Goal: Information Seeking & Learning: Find specific page/section

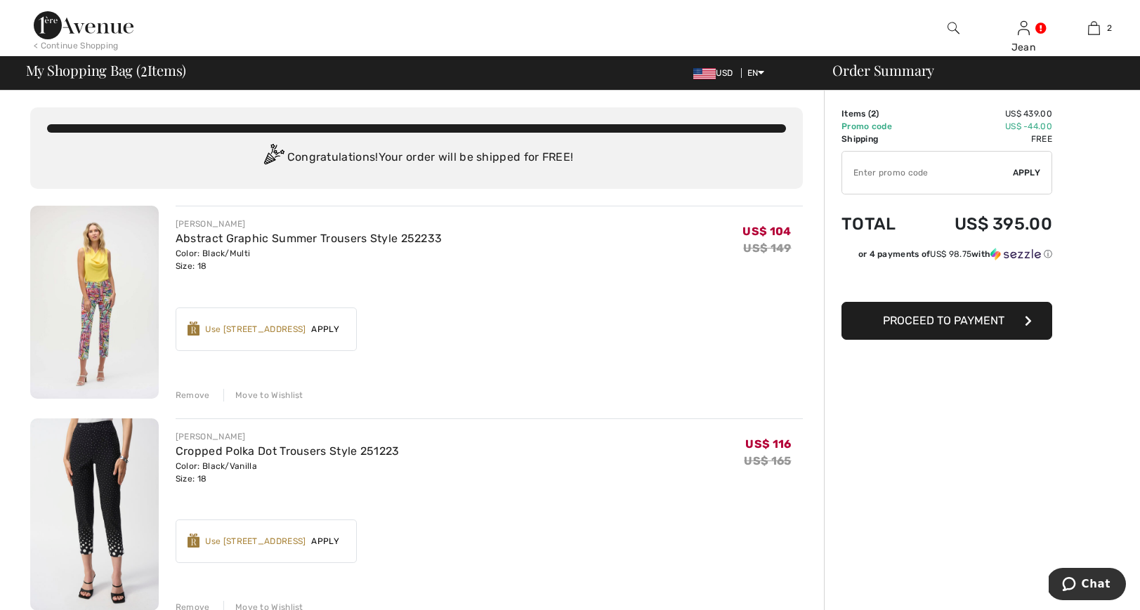
click at [185, 392] on div "Remove" at bounding box center [193, 395] width 34 height 13
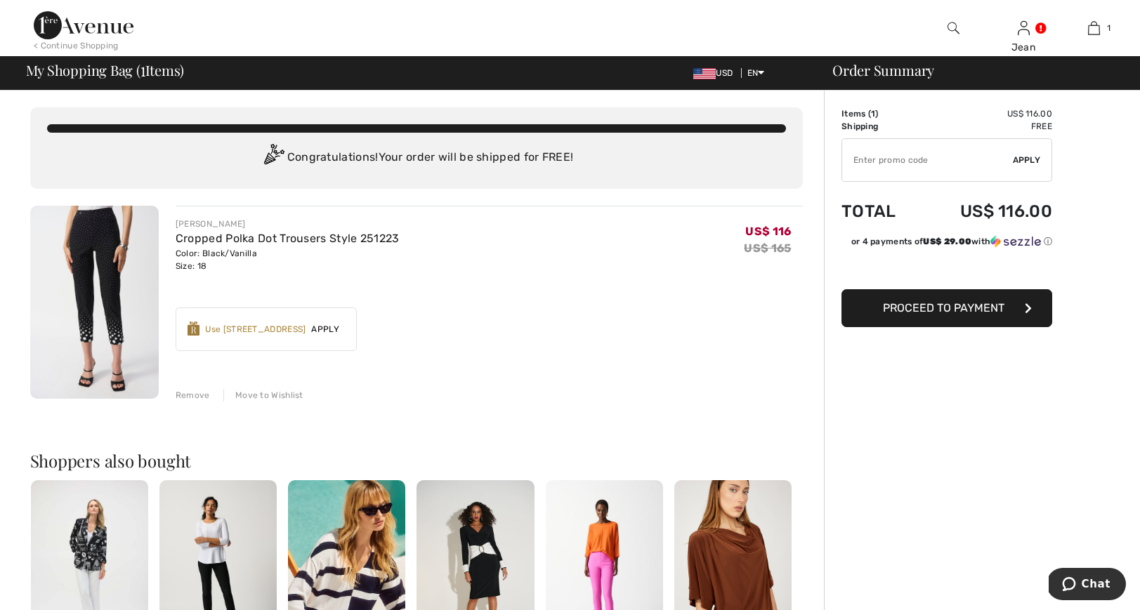
click at [190, 387] on div "Remove Move to Wishlist" at bounding box center [489, 393] width 627 height 15
click at [197, 394] on div "Remove" at bounding box center [193, 395] width 34 height 13
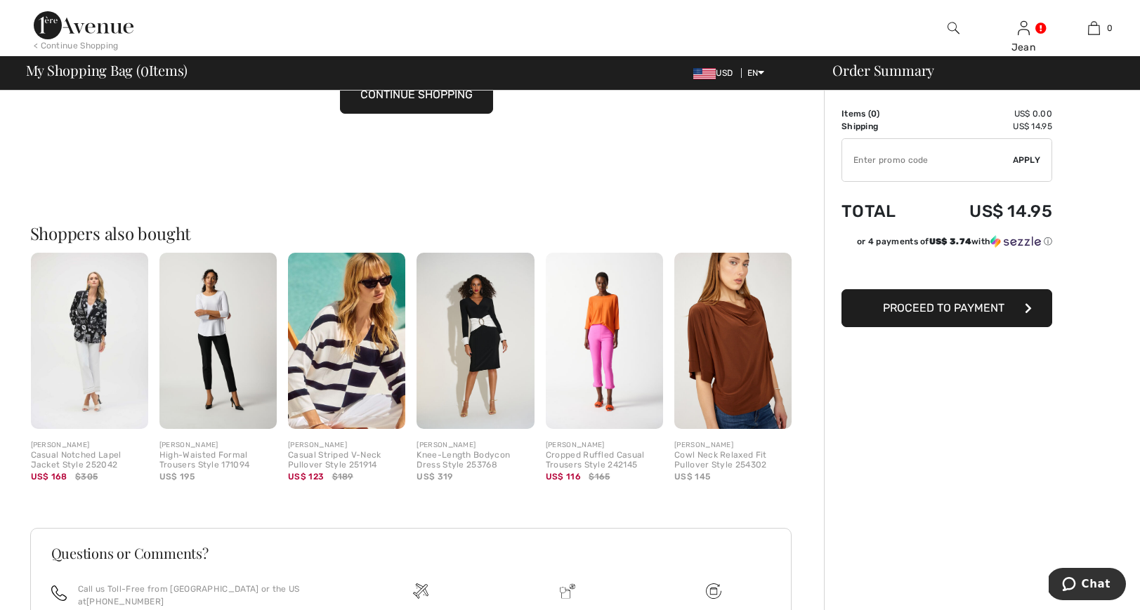
scroll to position [211, 0]
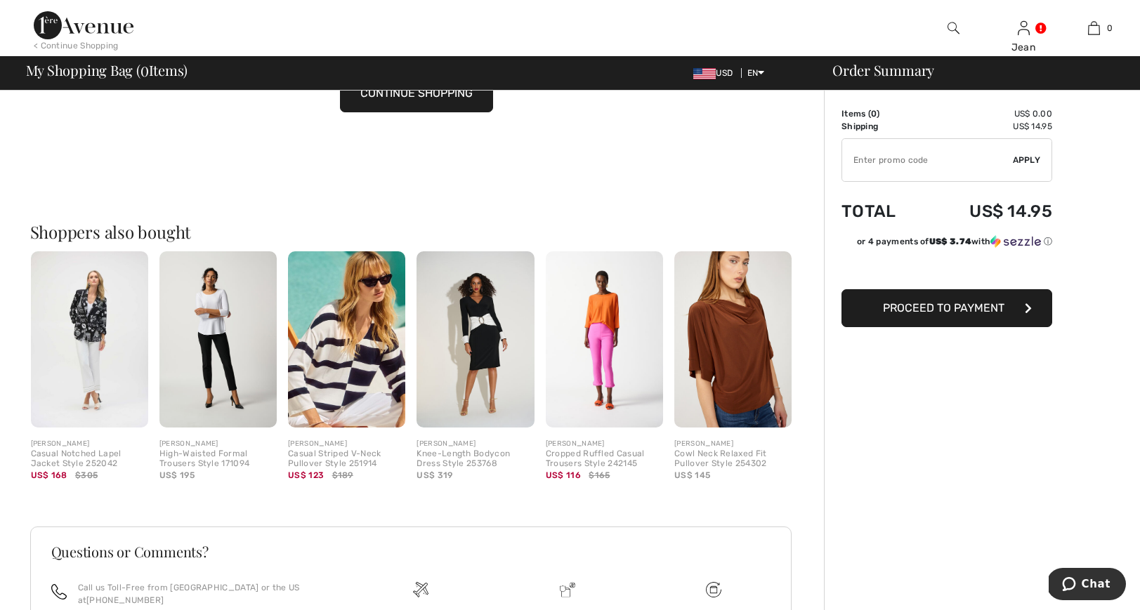
click at [358, 386] on img at bounding box center [346, 339] width 117 height 176
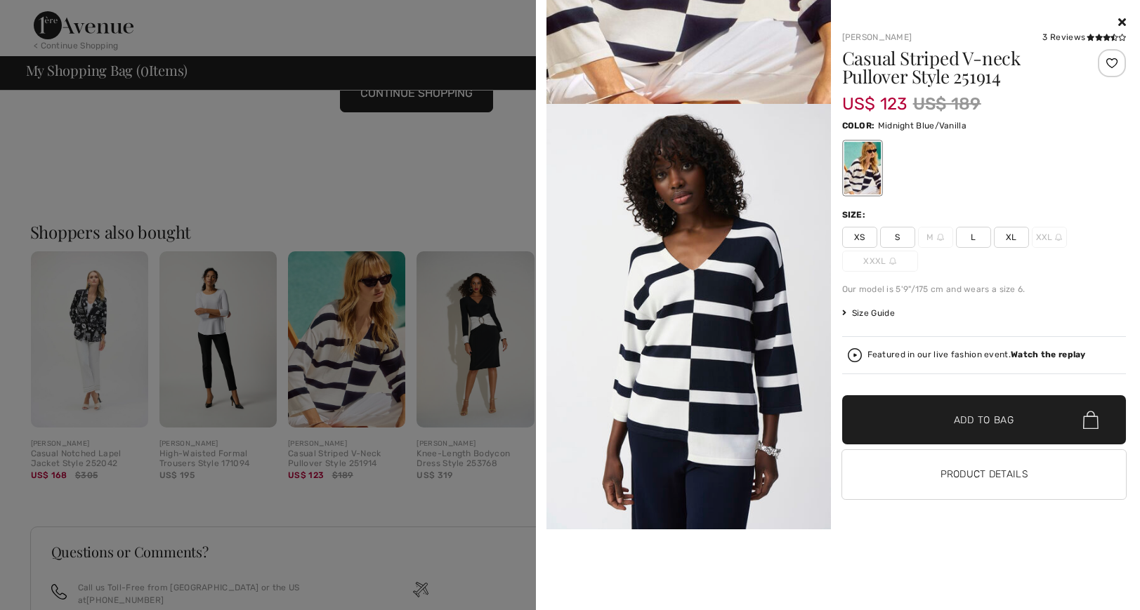
scroll to position [325, 0]
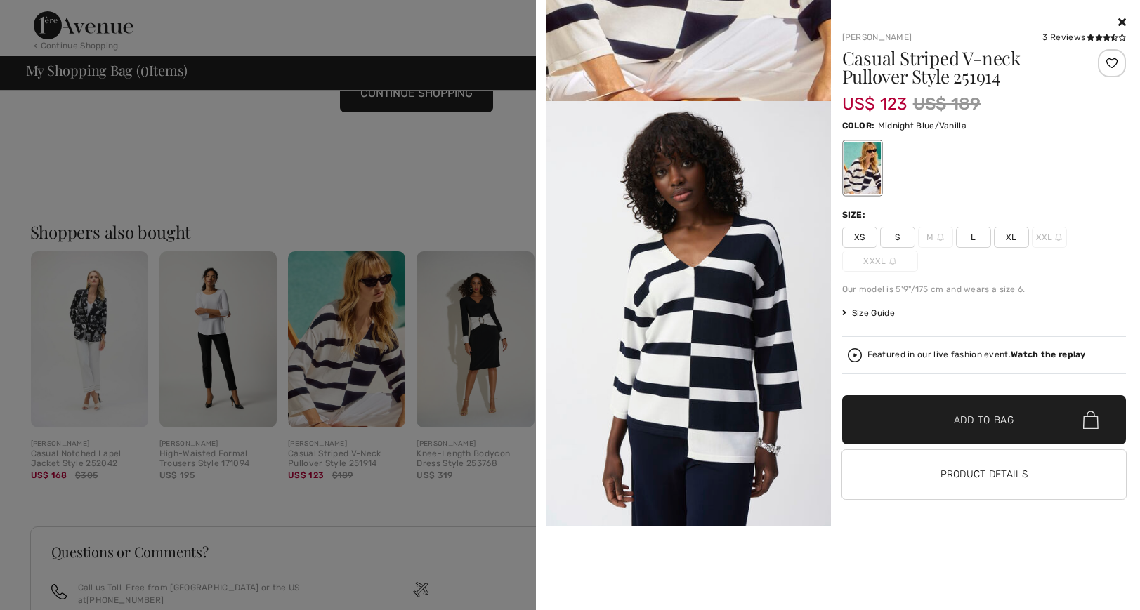
click at [703, 352] on img at bounding box center [688, 314] width 284 height 426
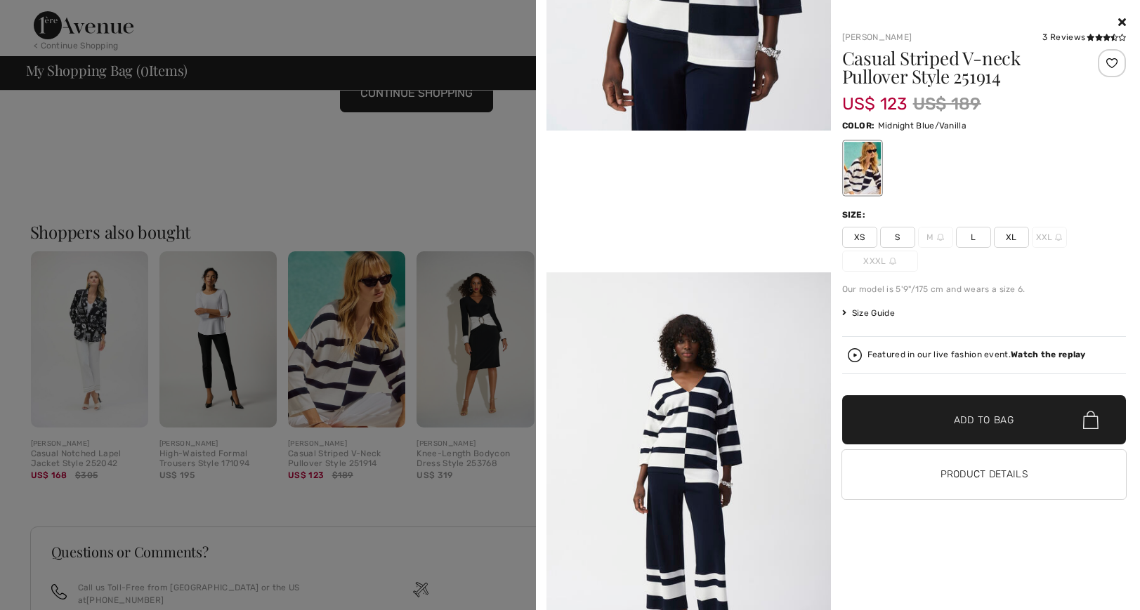
scroll to position [723, 0]
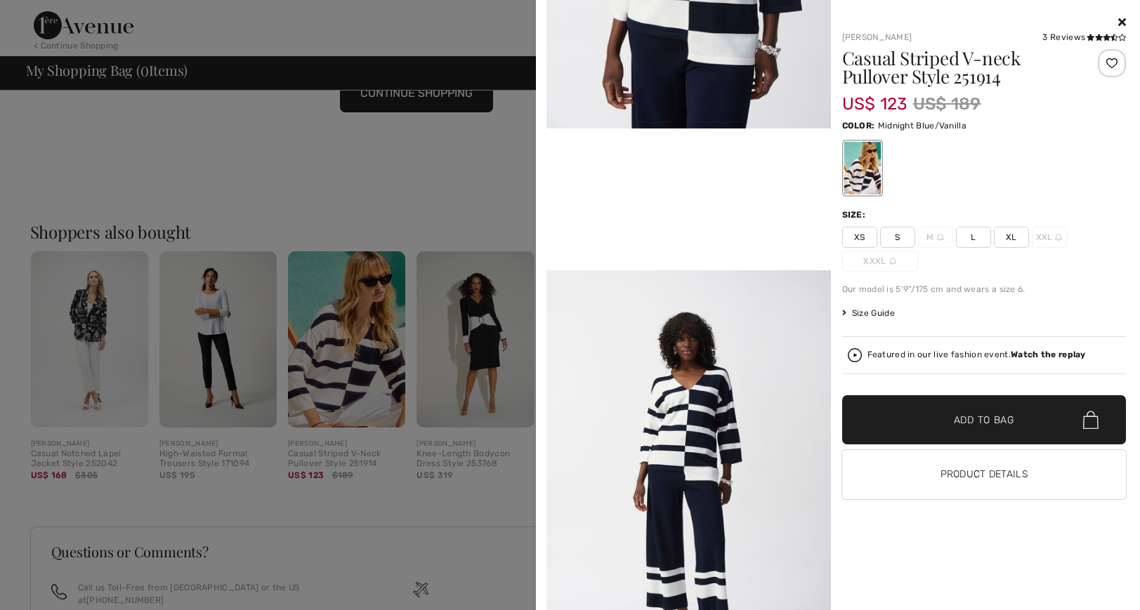
click at [98, 348] on div at bounding box center [570, 305] width 1140 height 610
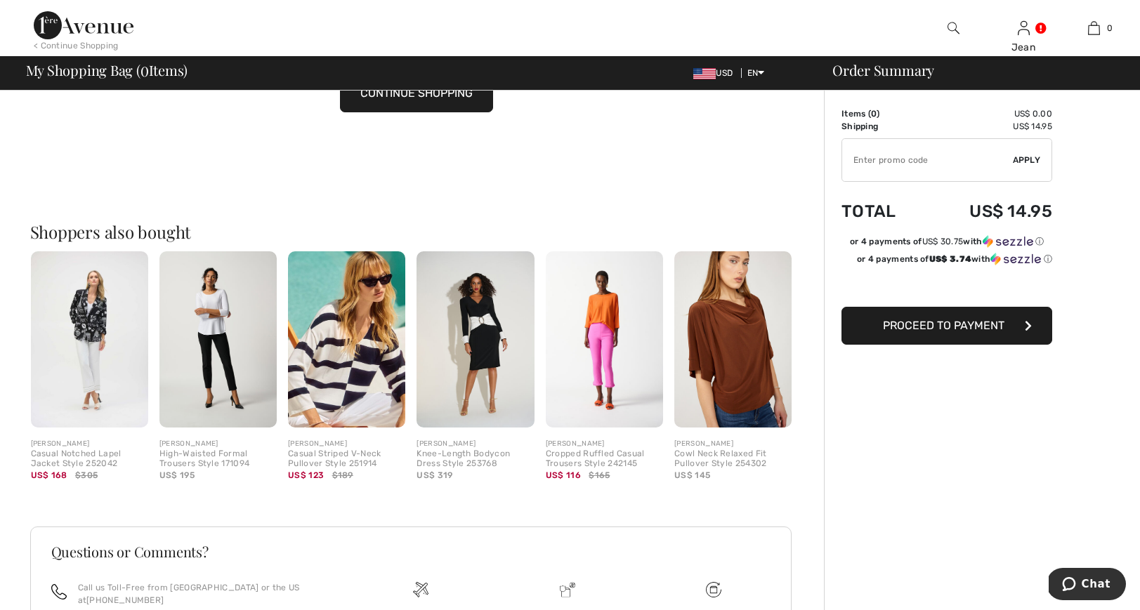
click at [74, 312] on img at bounding box center [89, 339] width 117 height 176
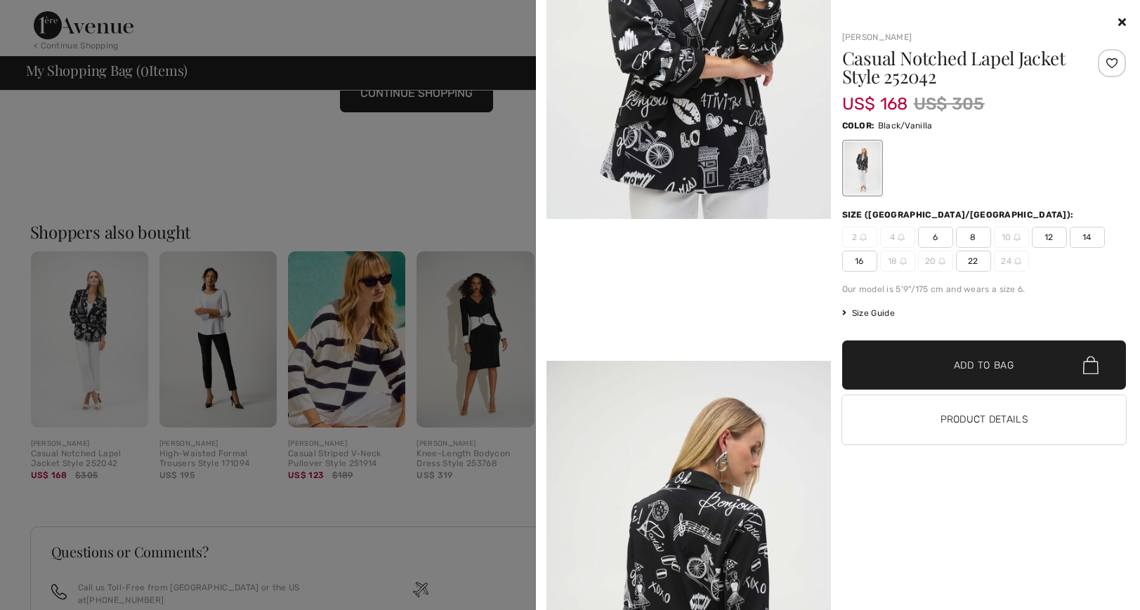
scroll to position [595, 0]
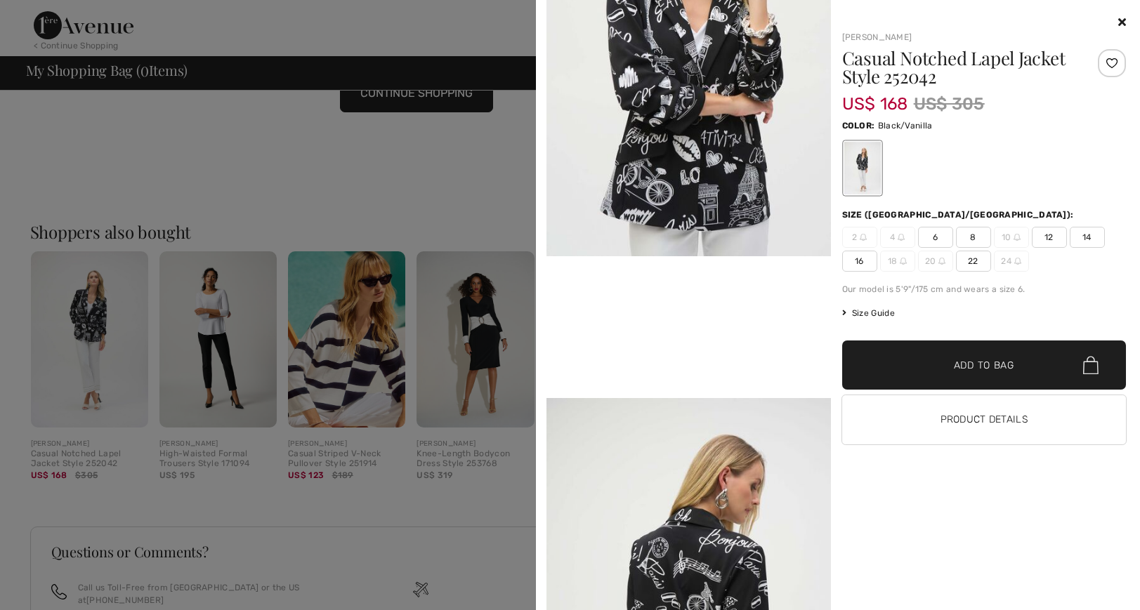
click at [697, 145] on img at bounding box center [688, 44] width 284 height 426
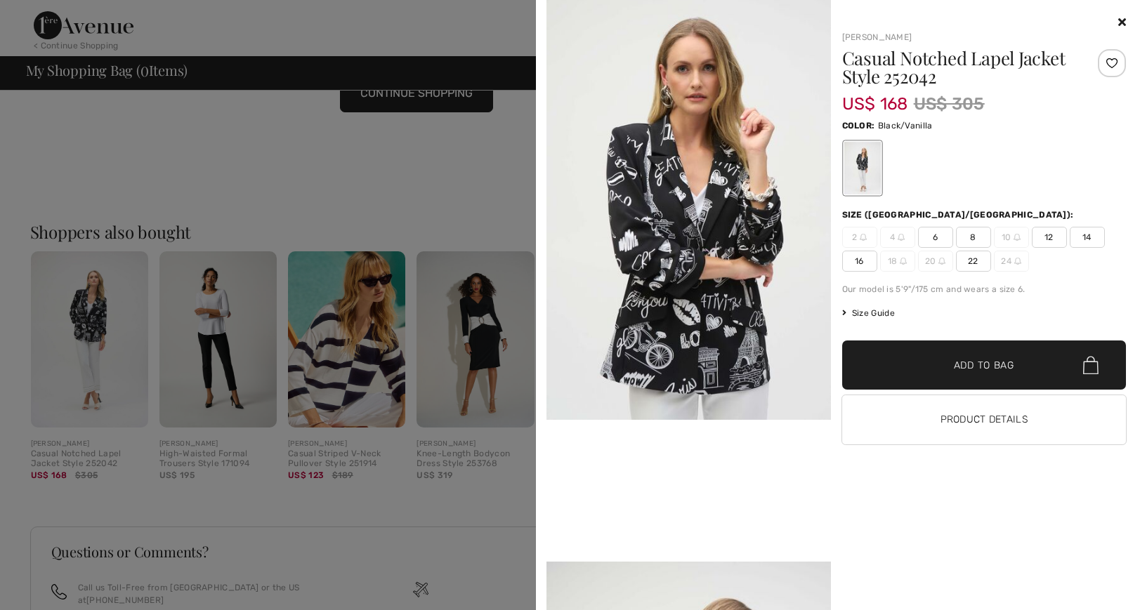
scroll to position [424, 0]
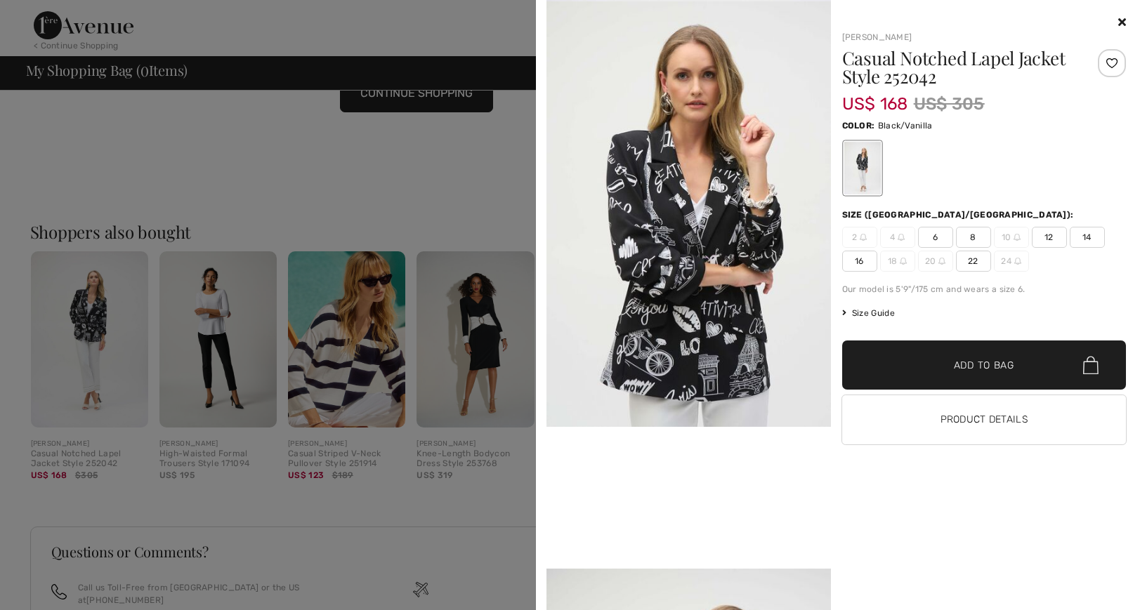
click at [657, 159] on img at bounding box center [688, 214] width 284 height 426
click at [671, 165] on img at bounding box center [688, 214] width 284 height 426
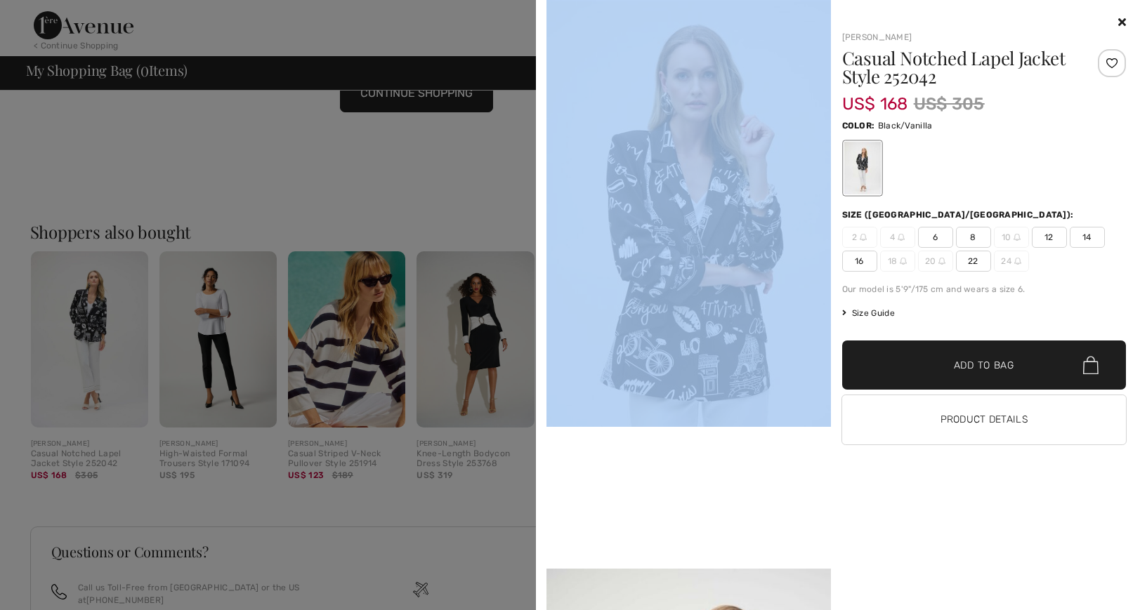
click at [671, 165] on img at bounding box center [688, 214] width 284 height 426
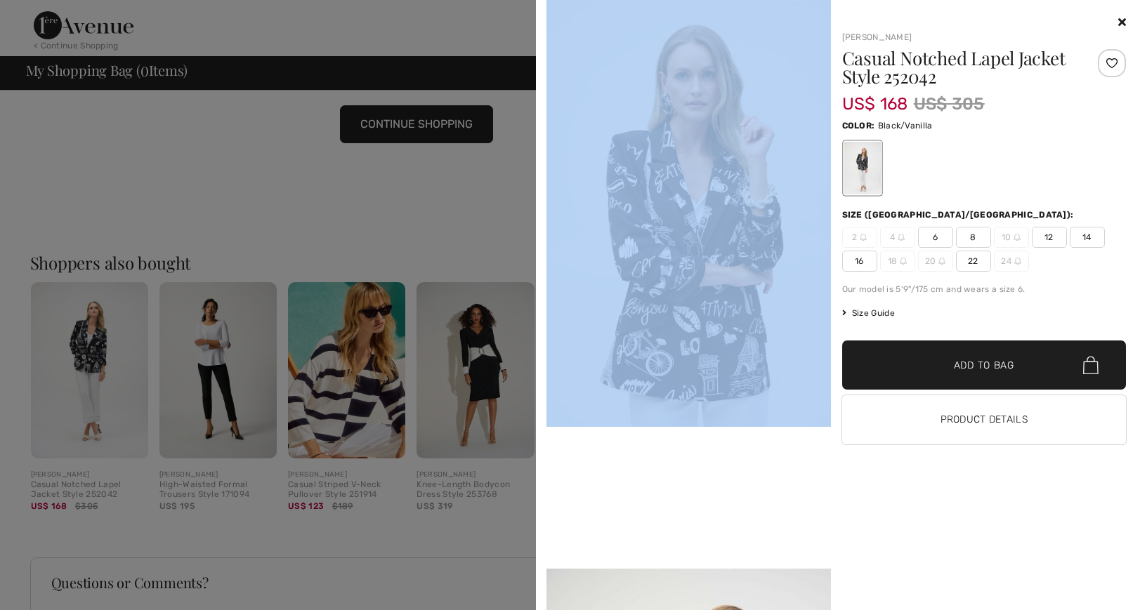
scroll to position [14, 0]
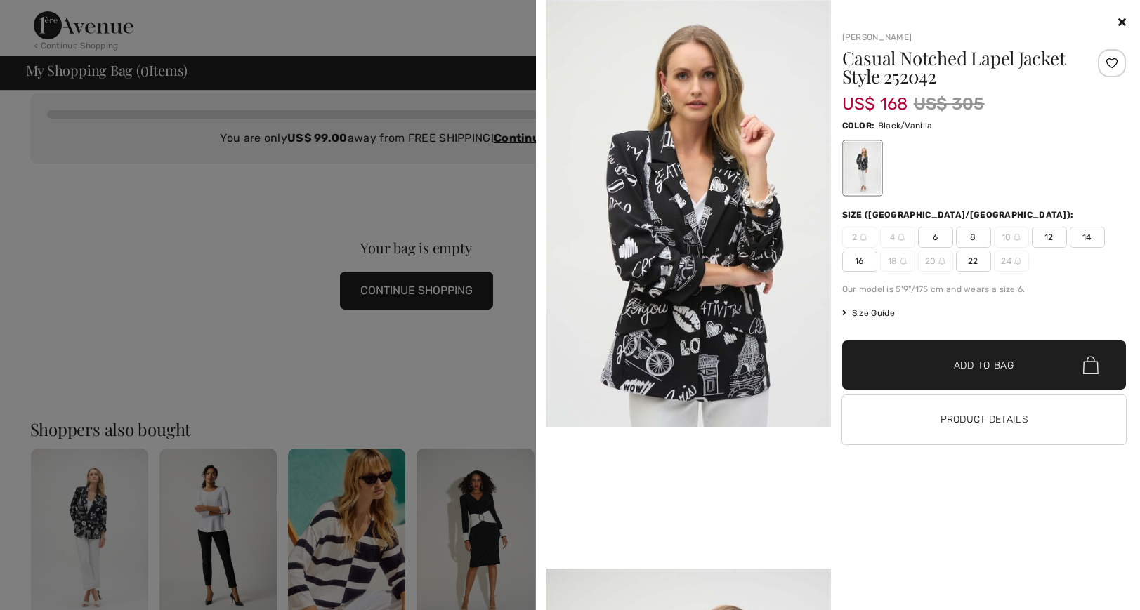
click at [424, 175] on div at bounding box center [570, 305] width 1140 height 610
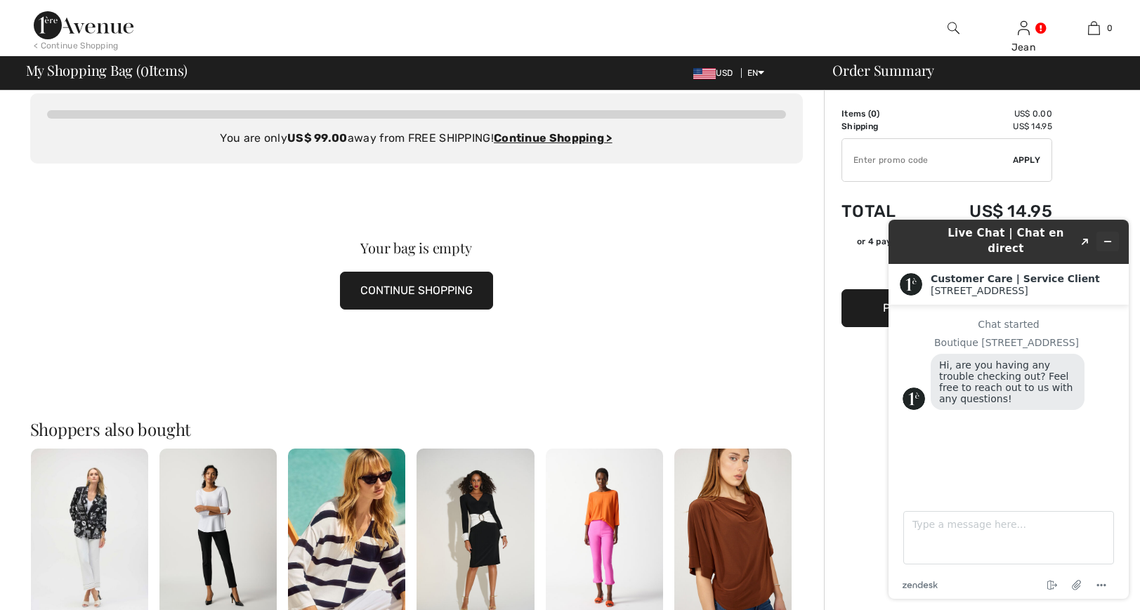
click at [1102, 237] on icon "Minimize widget" at bounding box center [1107, 242] width 10 height 10
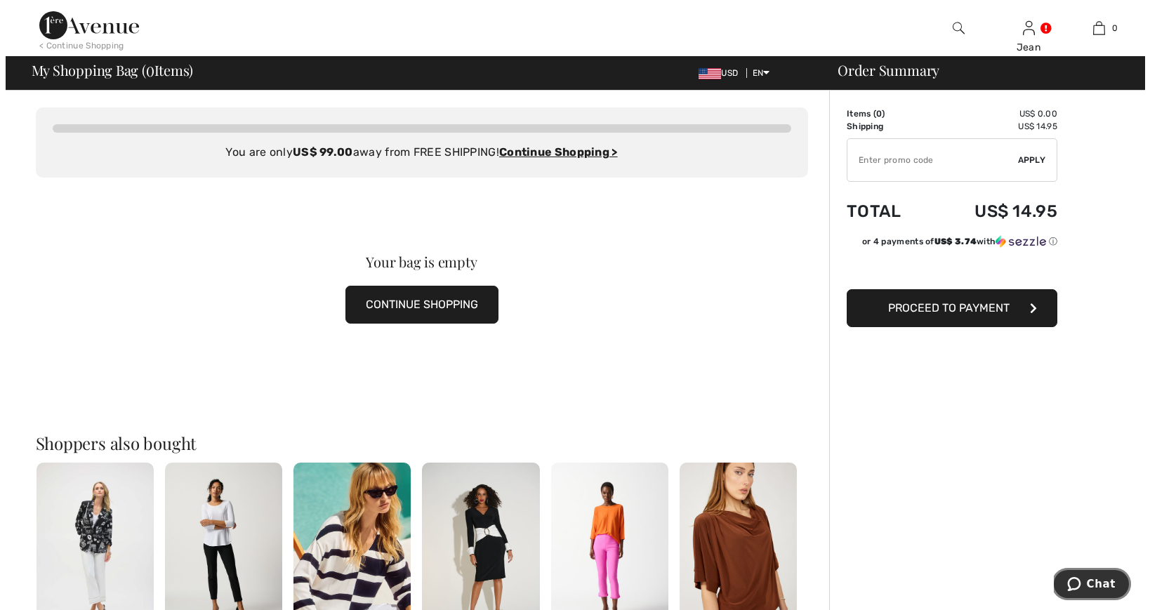
scroll to position [0, 0]
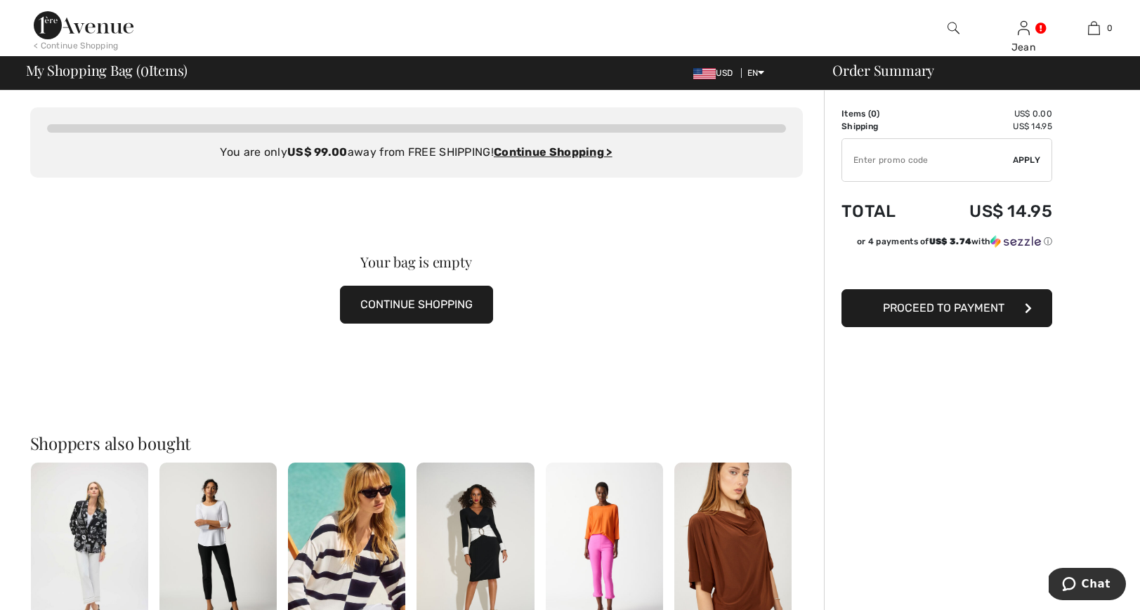
click at [954, 28] on img at bounding box center [953, 28] width 12 height 17
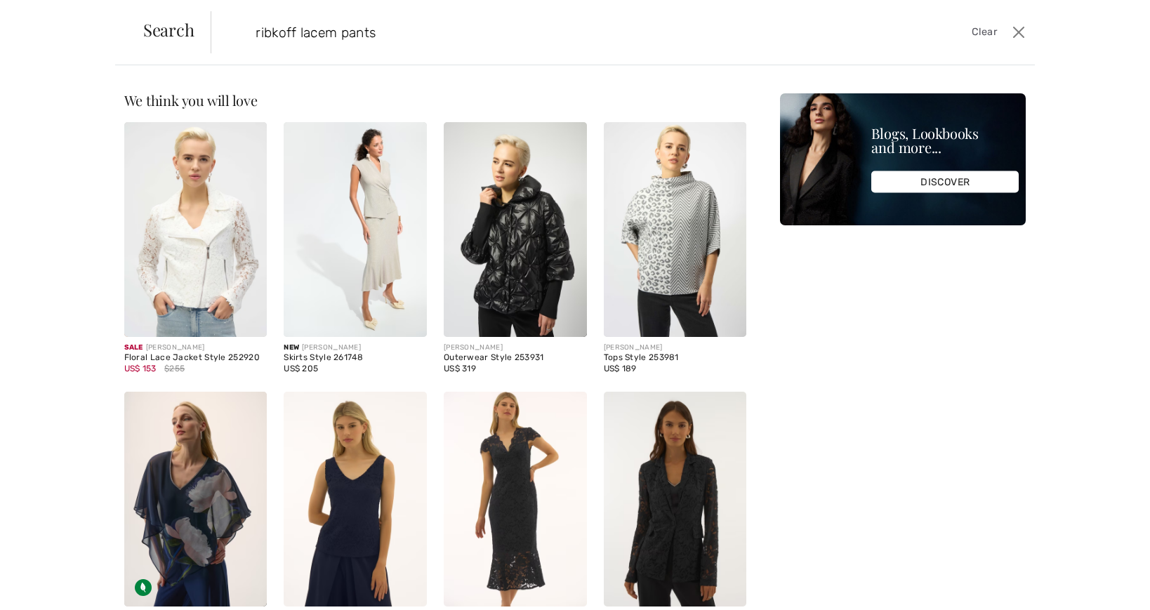
type input "ribkoff lacem pants"
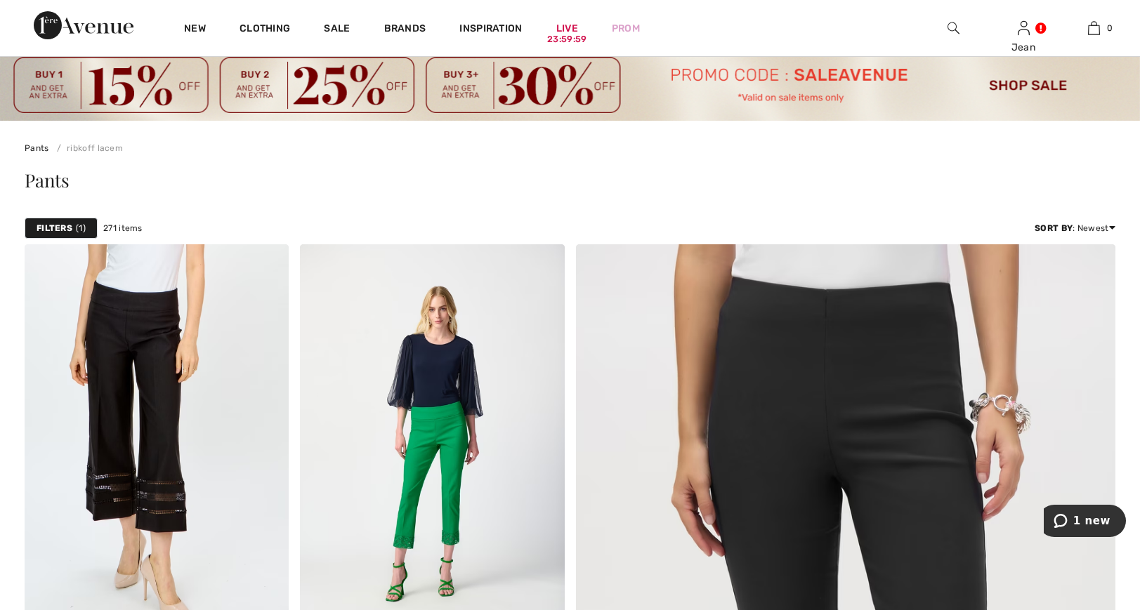
scroll to position [70, 0]
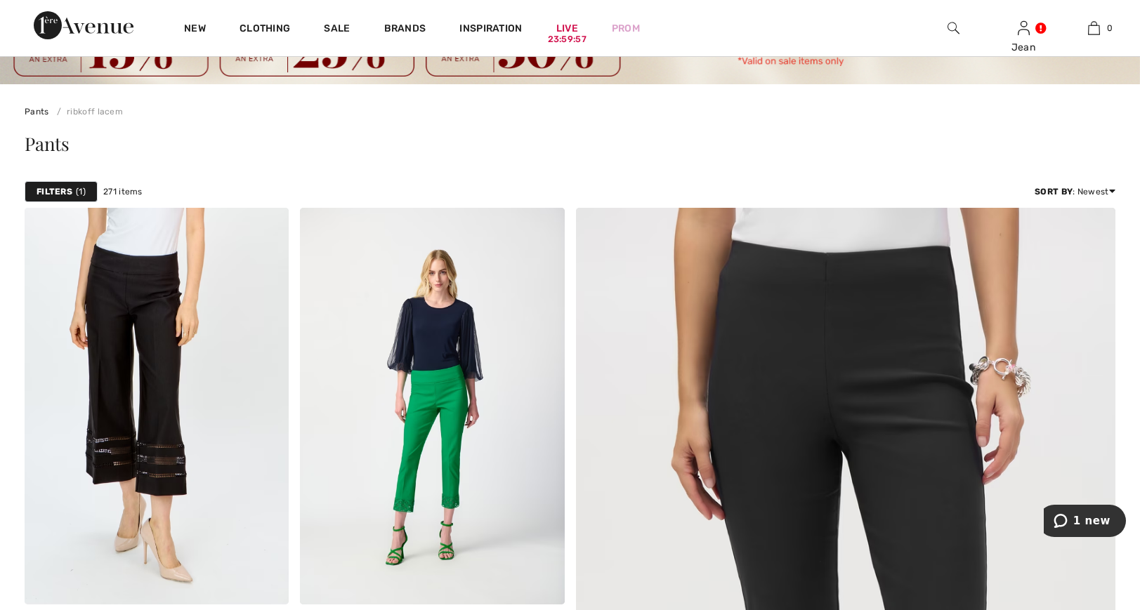
click at [103, 110] on link "ribkoff lacem" at bounding box center [87, 112] width 72 height 10
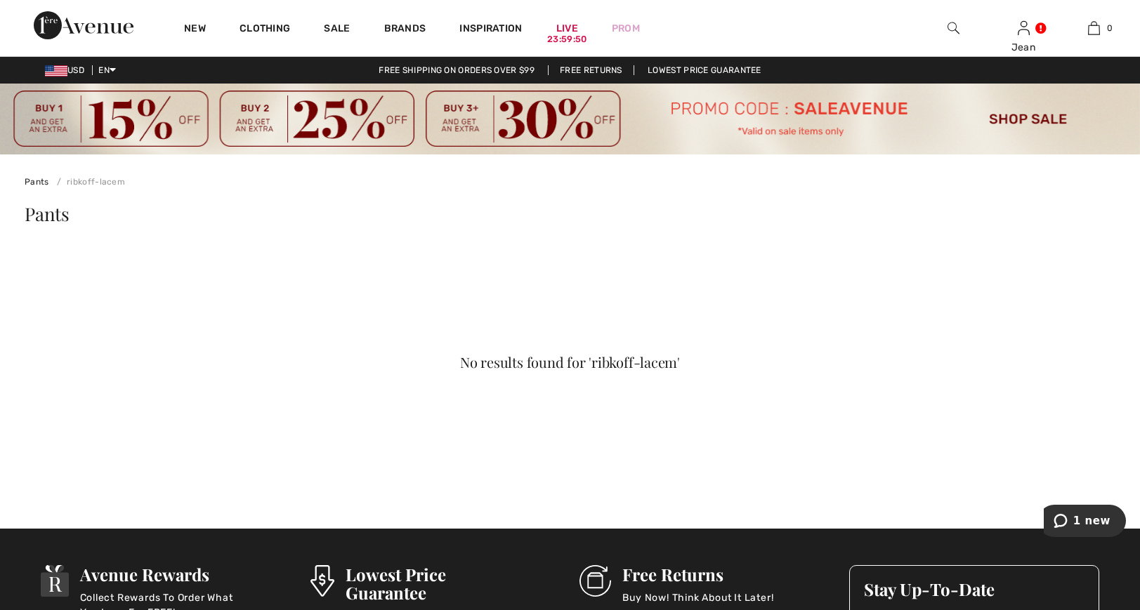
click at [953, 25] on img at bounding box center [953, 28] width 12 height 17
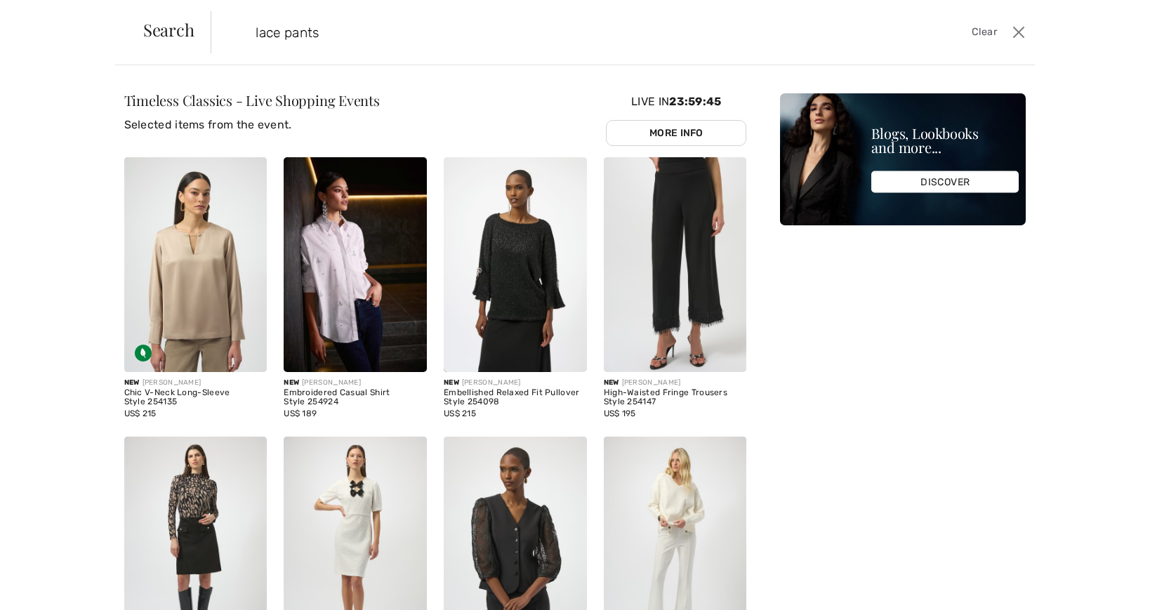
type input "lace pants"
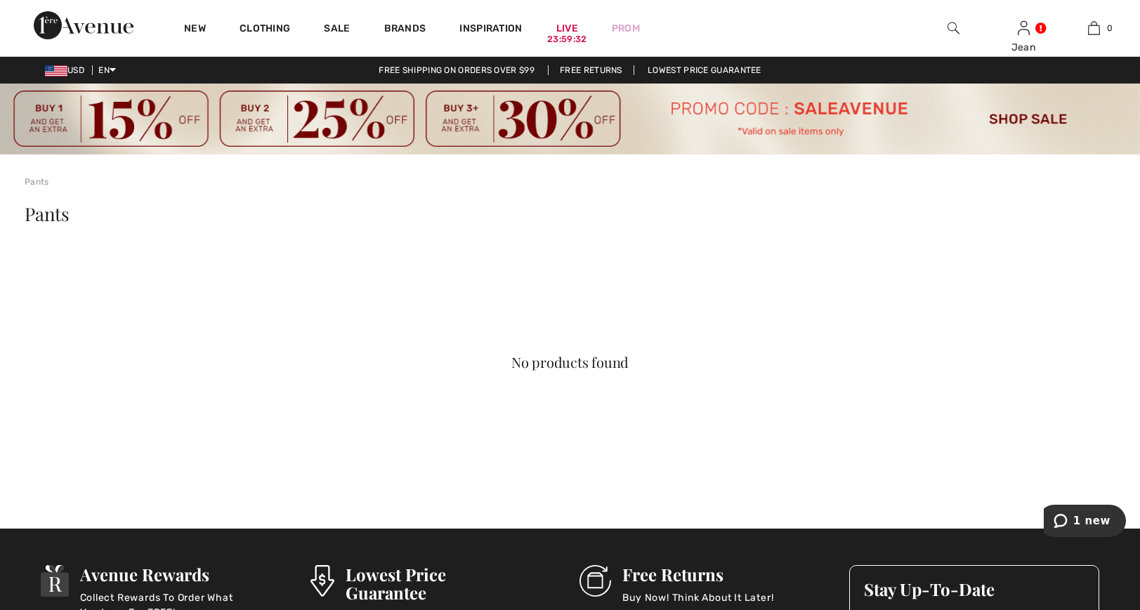
click at [946, 28] on div at bounding box center [953, 28] width 70 height 56
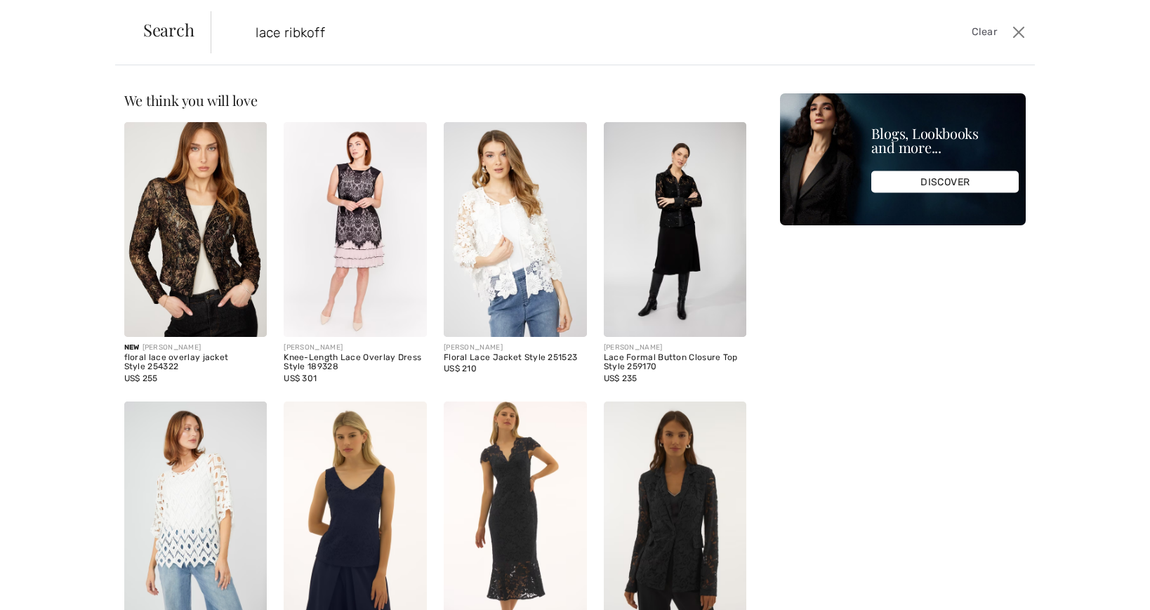
type input "lace ribkoff"
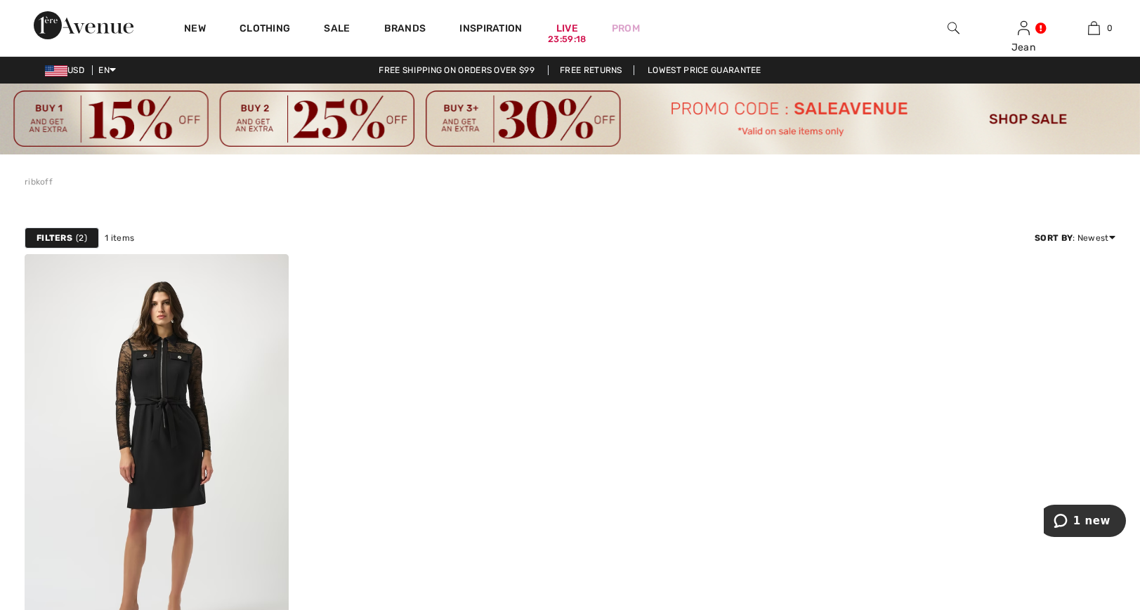
click at [956, 20] on img at bounding box center [953, 28] width 12 height 17
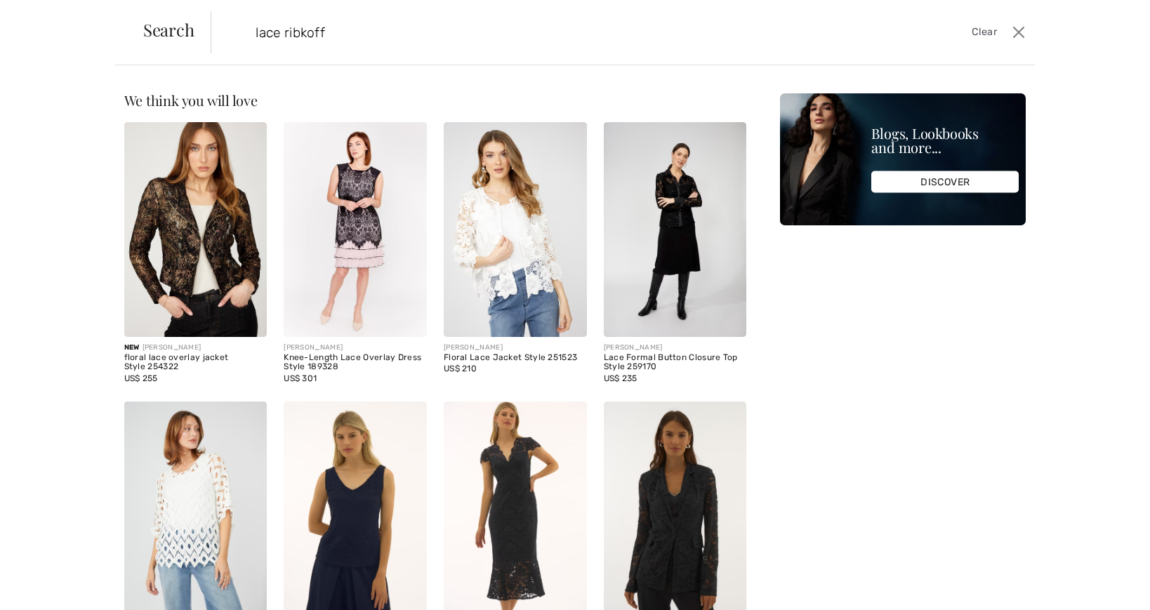
type input "lace ribkoff"
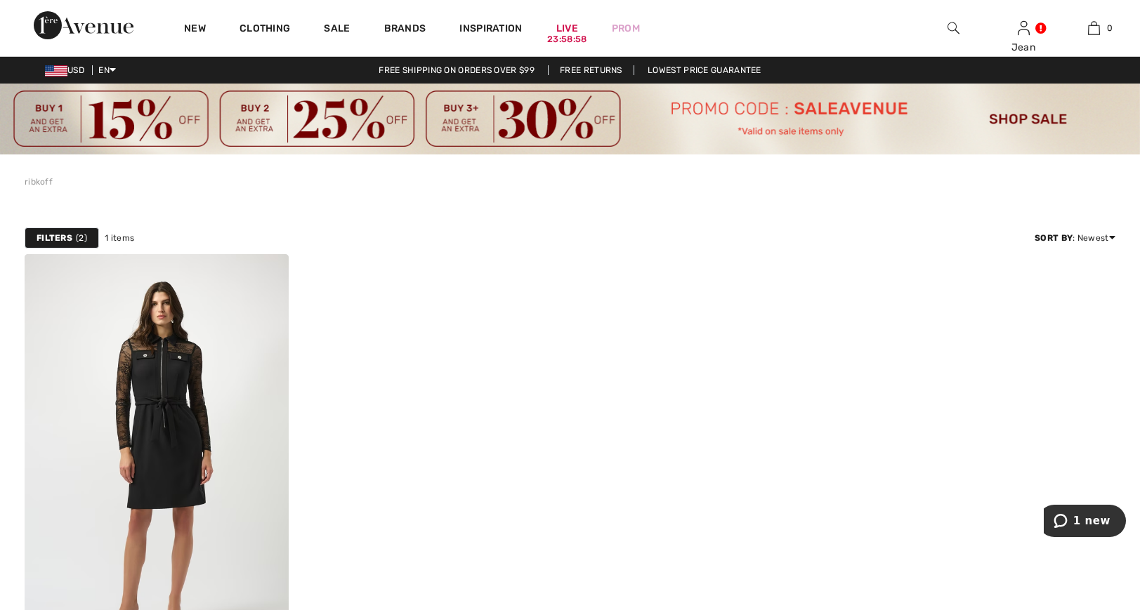
click at [956, 22] on img at bounding box center [953, 28] width 12 height 17
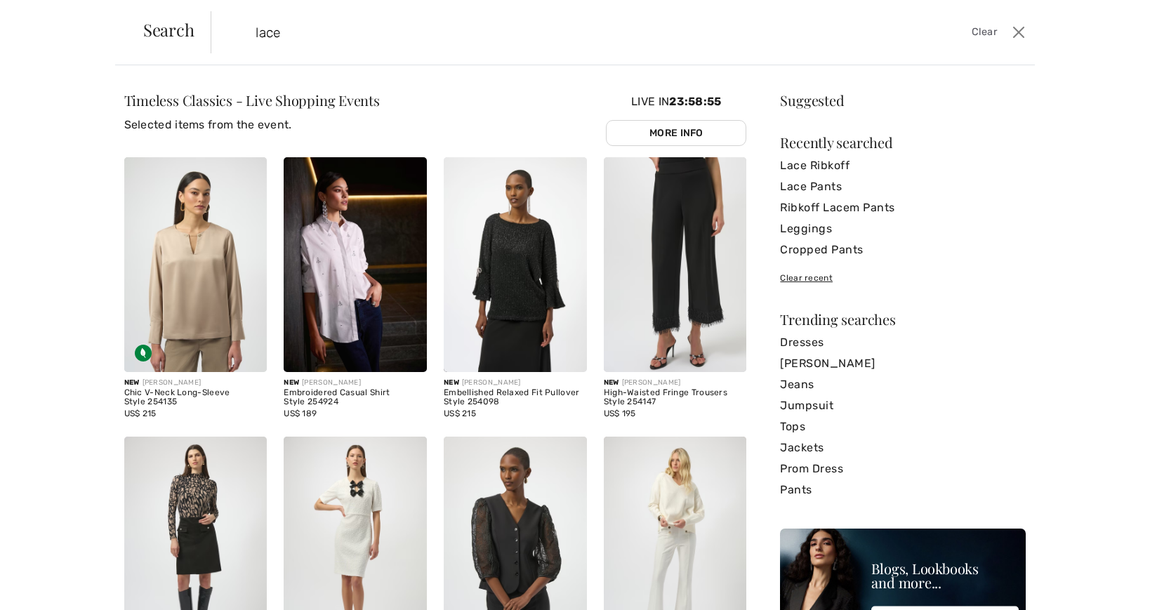
type input "lace"
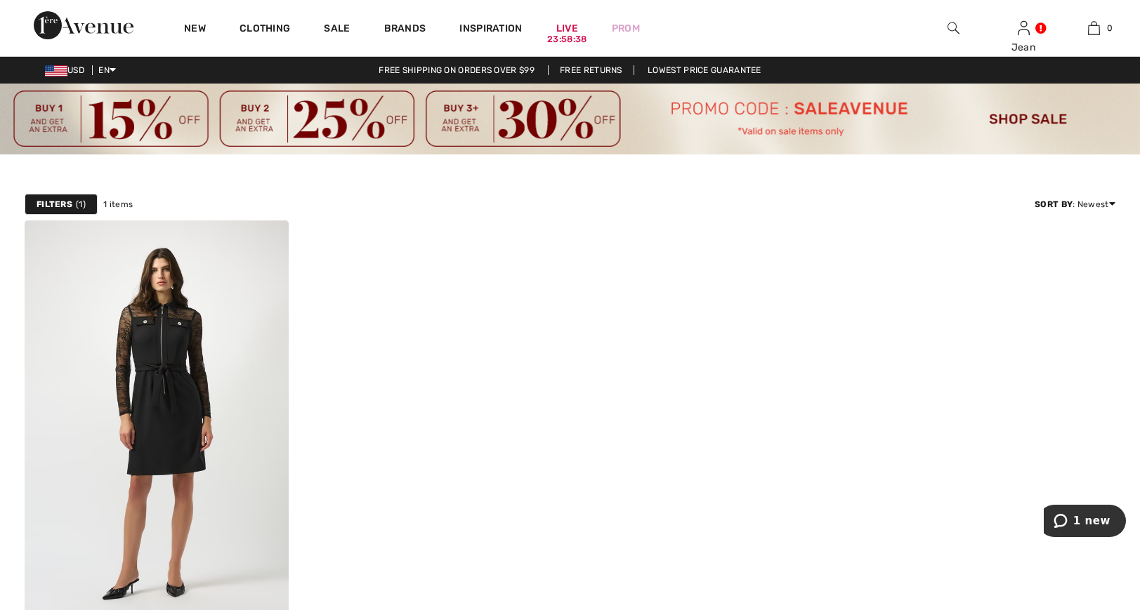
click at [951, 26] on img at bounding box center [953, 28] width 12 height 17
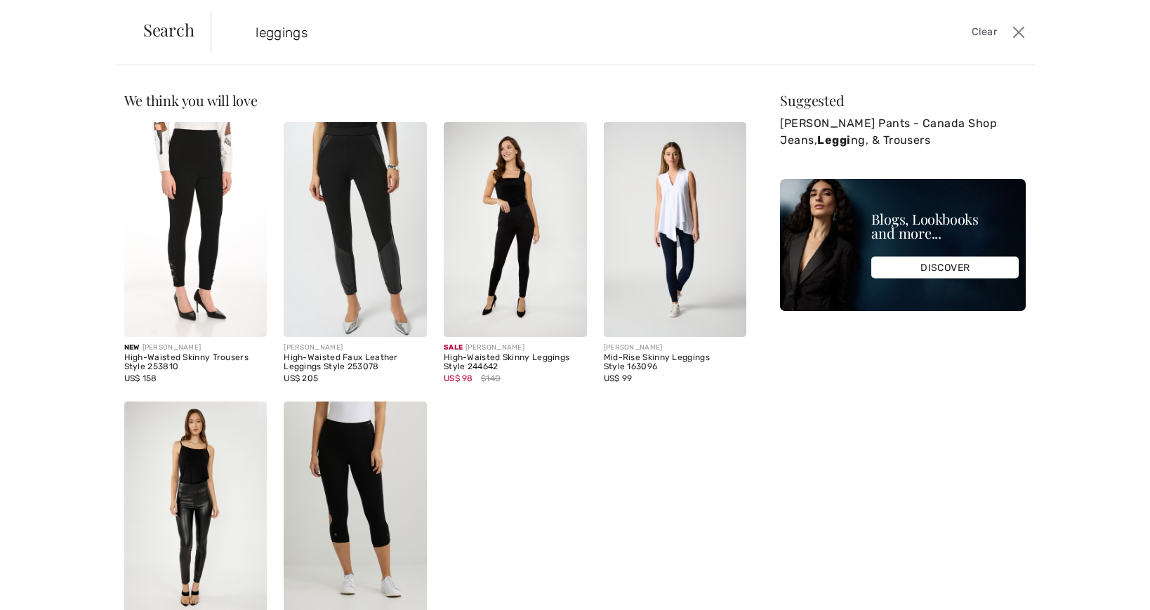
type input "leggings"
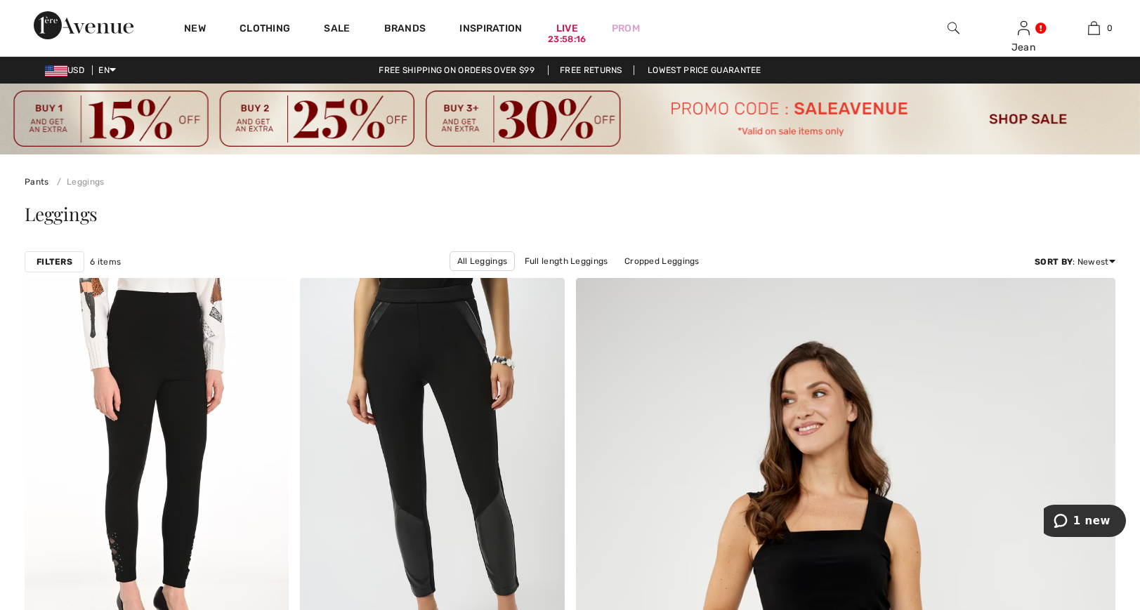
click at [950, 29] on img at bounding box center [953, 28] width 12 height 17
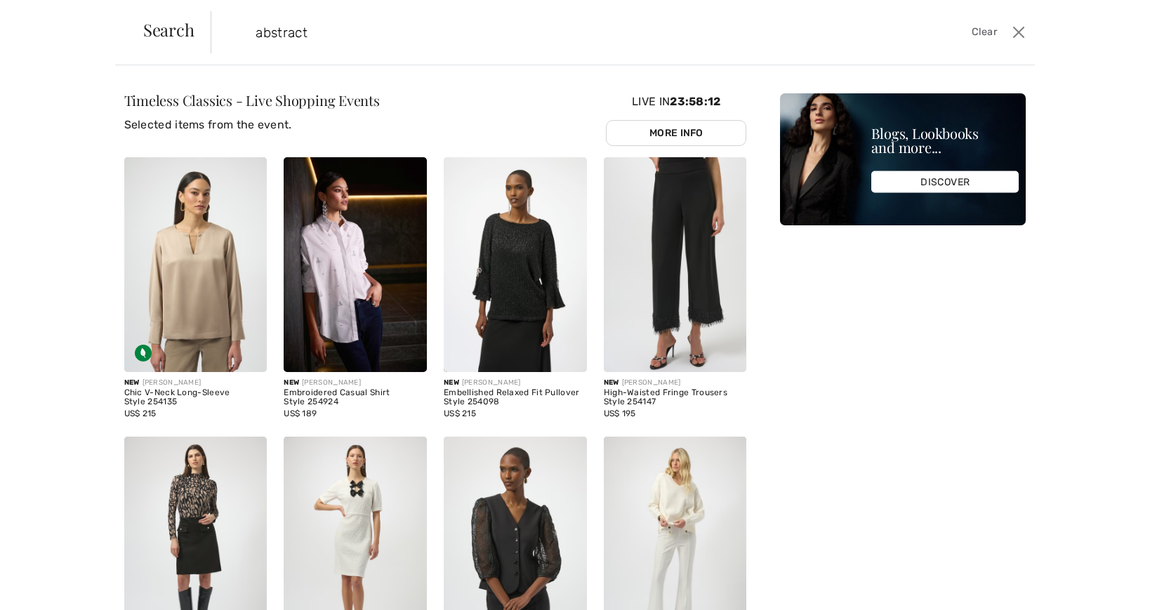
type input "abstract"
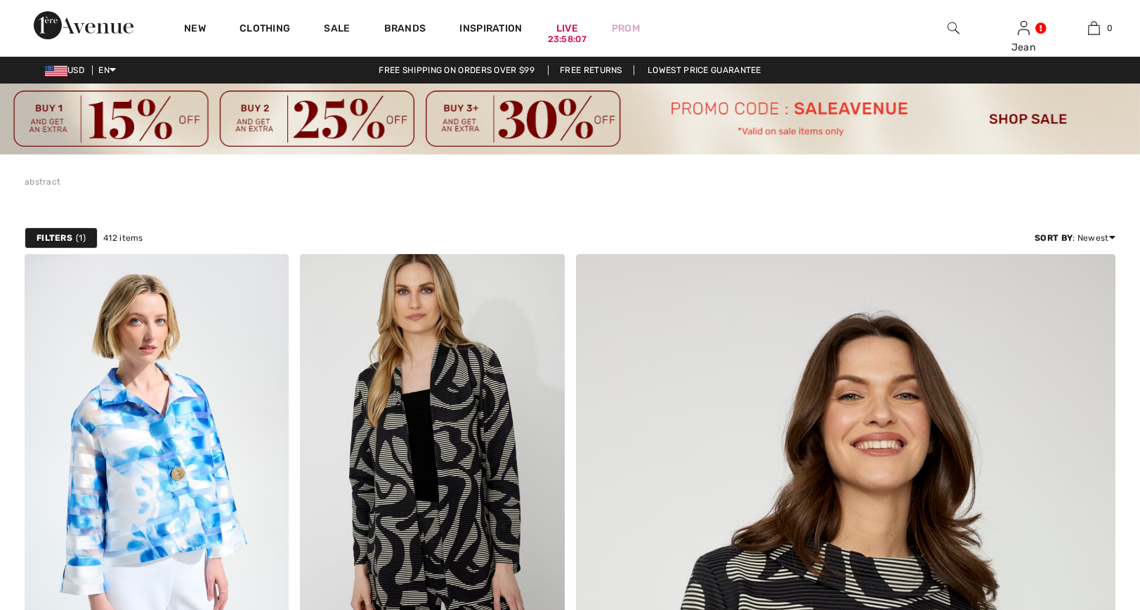
checkbox input "true"
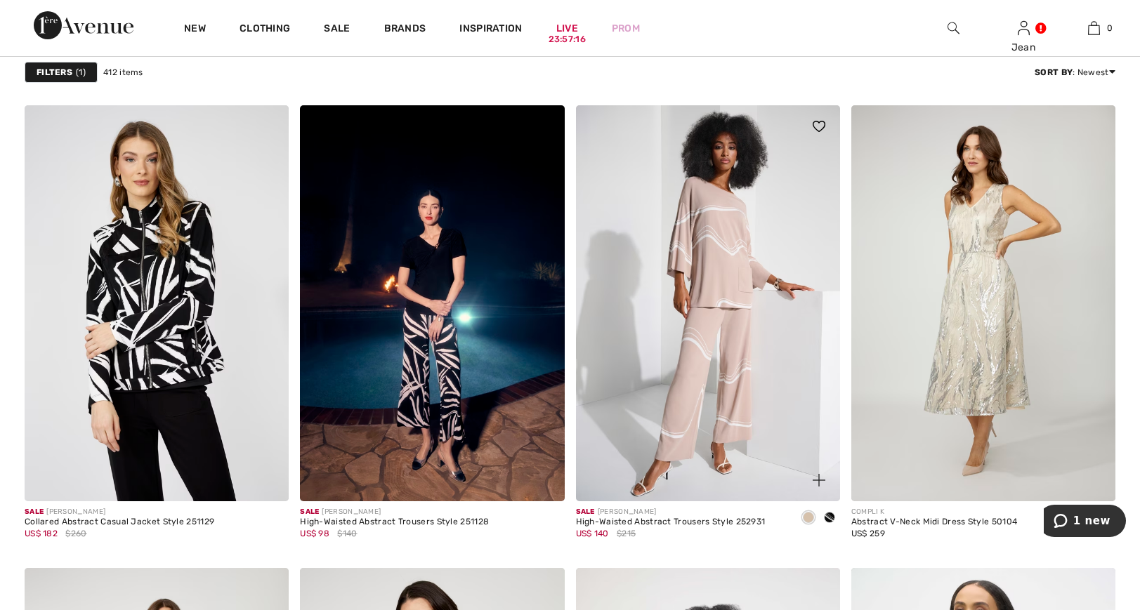
scroll to position [6289, 0]
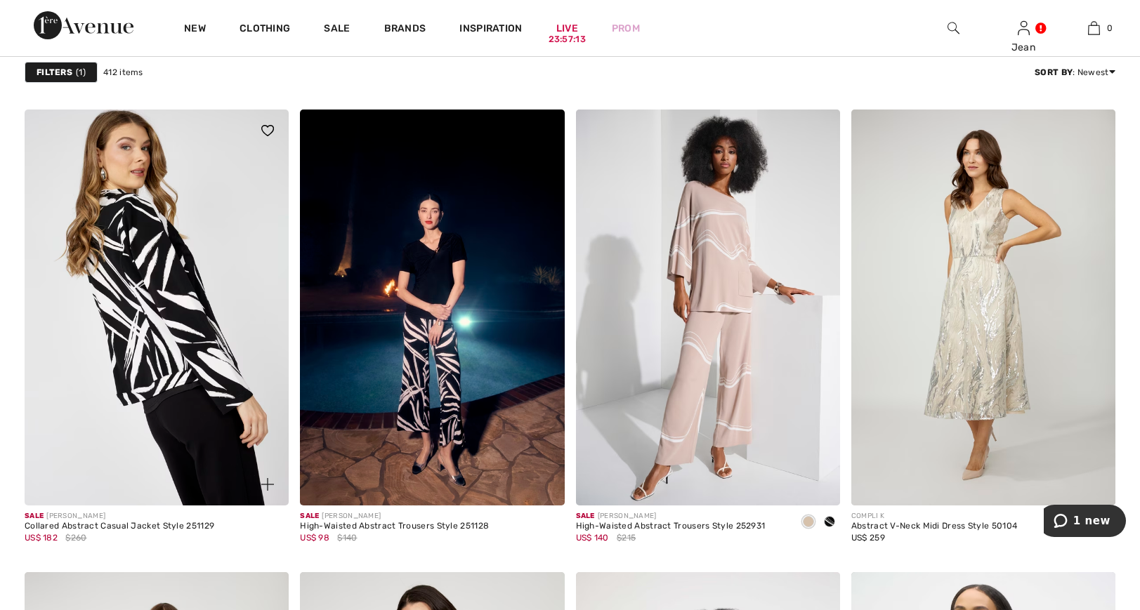
click at [169, 330] on img at bounding box center [157, 308] width 264 height 396
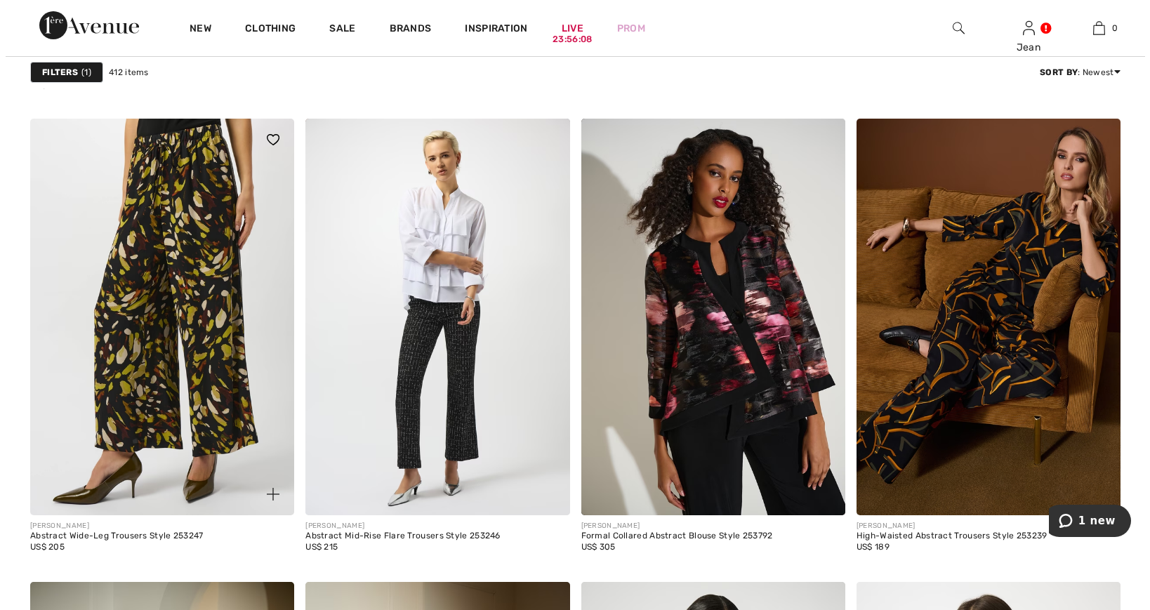
scroll to position [4307, 0]
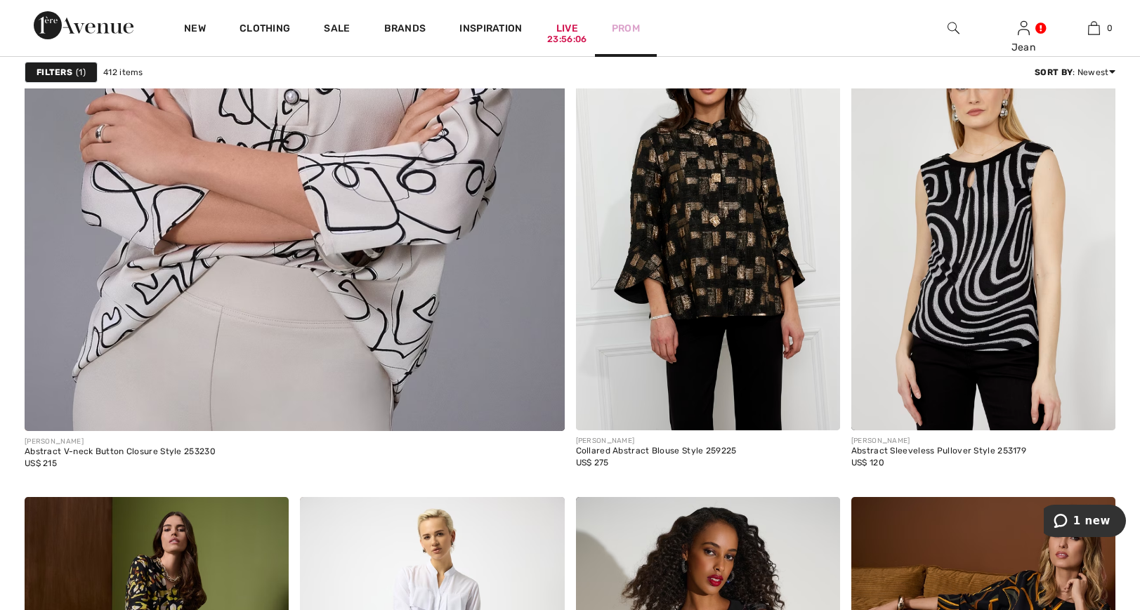
click at [654, 22] on div "Prom" at bounding box center [626, 28] width 62 height 58
click at [951, 25] on img at bounding box center [953, 28] width 12 height 17
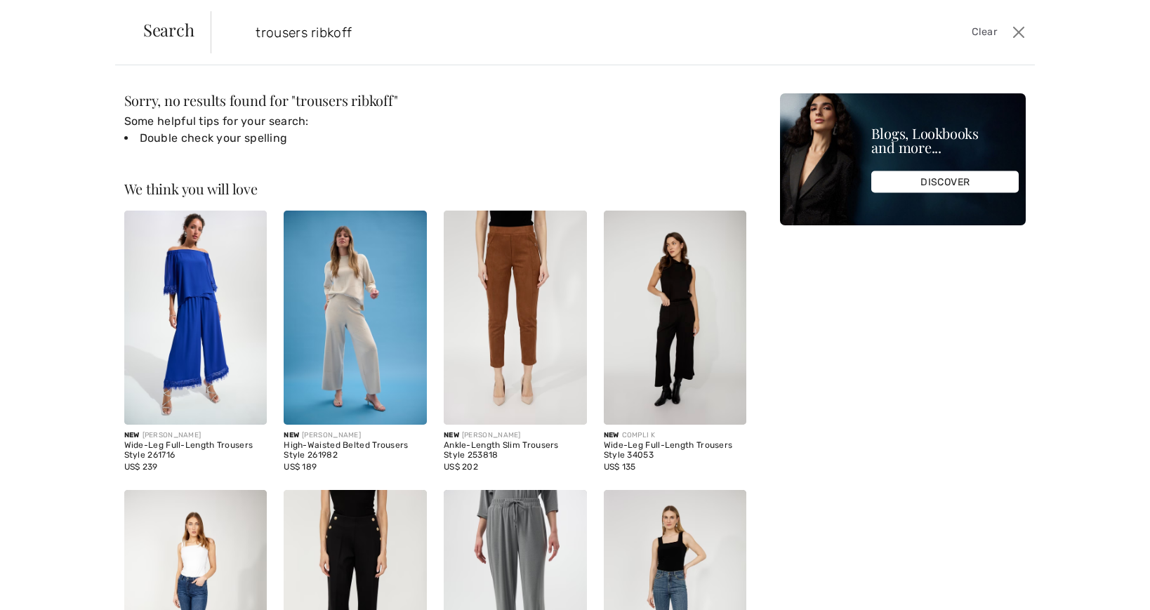
type input "trousers ribkoff"
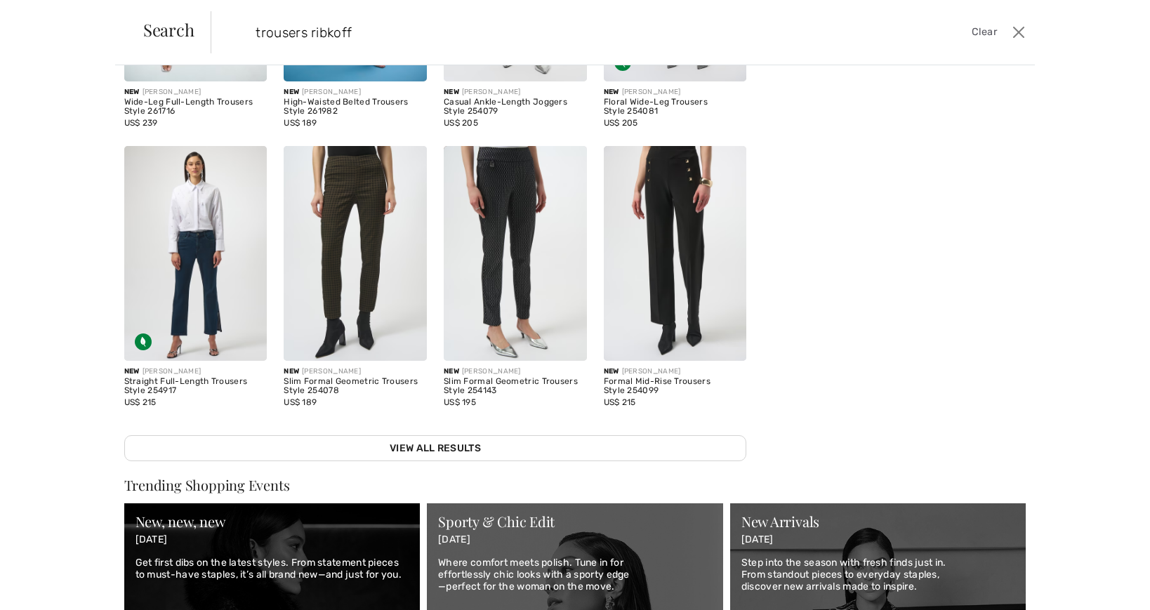
scroll to position [256, 0]
click at [445, 437] on link "View All Results" at bounding box center [435, 448] width 623 height 26
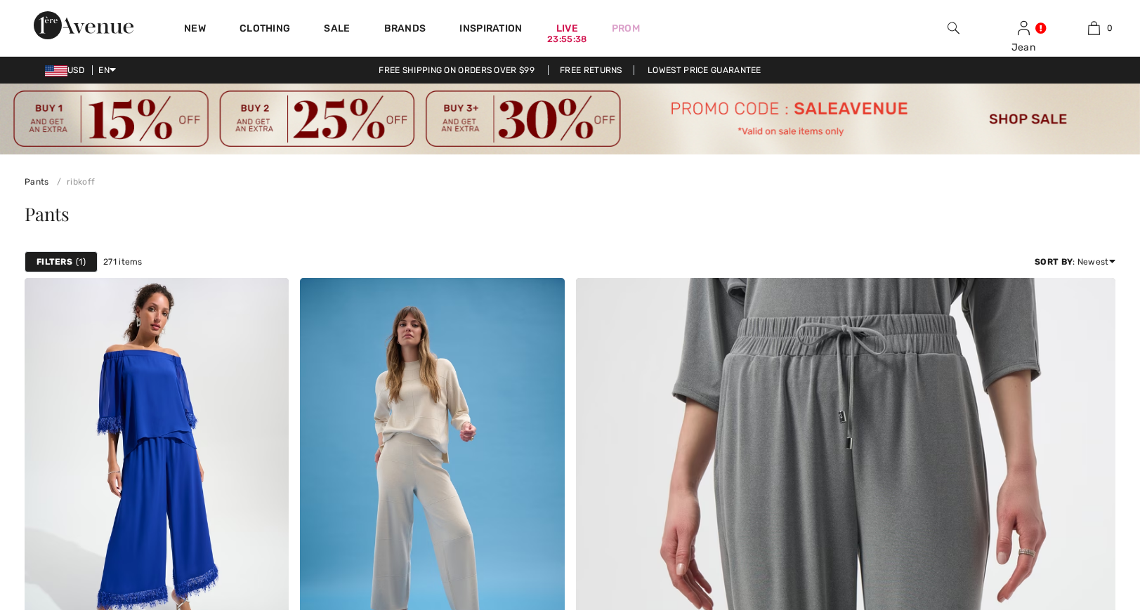
checkbox input "true"
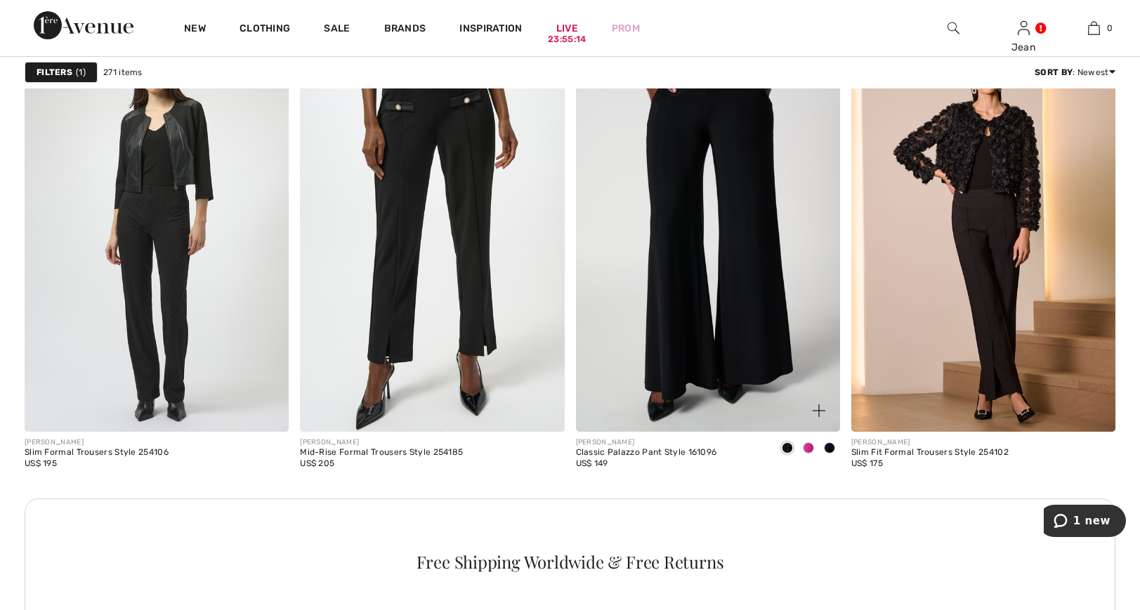
scroll to position [3222, 0]
